Goal: Navigation & Orientation: Find specific page/section

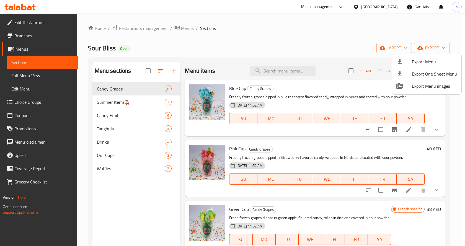
click at [55, 10] on div at bounding box center [232, 123] width 465 height 246
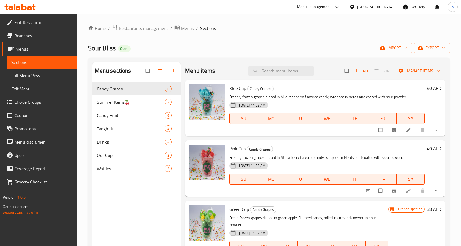
click at [139, 26] on span "Restaurants management" at bounding box center [143, 28] width 49 height 7
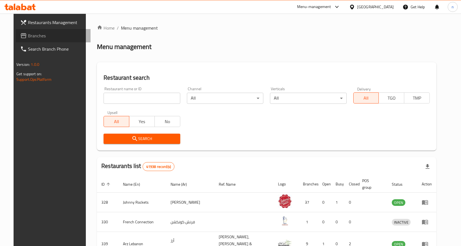
click at [34, 34] on span "Branches" at bounding box center [57, 35] width 58 height 7
